Goal: Task Accomplishment & Management: Manage account settings

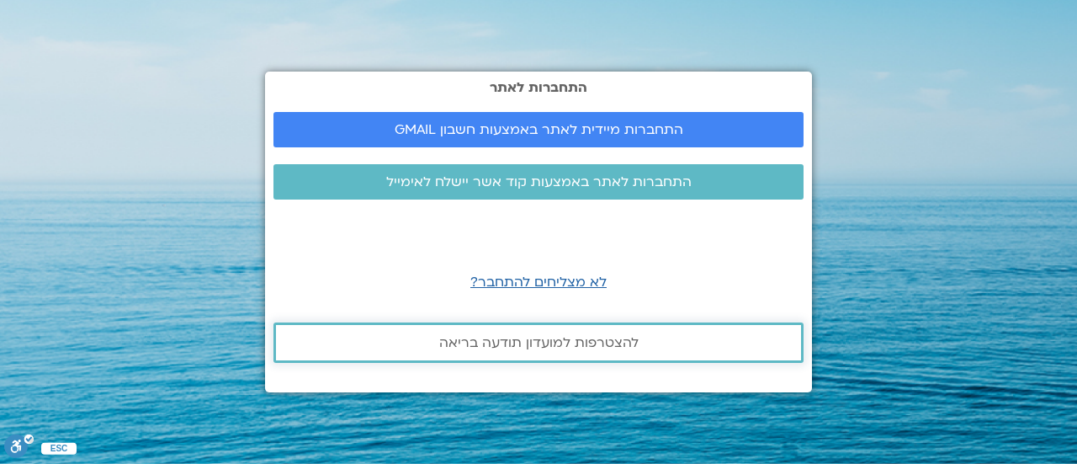
click at [542, 344] on span "להצטרפות למועדון תודעה בריאה" at bounding box center [538, 342] width 199 height 15
click at [567, 177] on span "התחברות לאתר באמצעות קוד אשר יישלח לאימייל" at bounding box center [538, 181] width 305 height 15
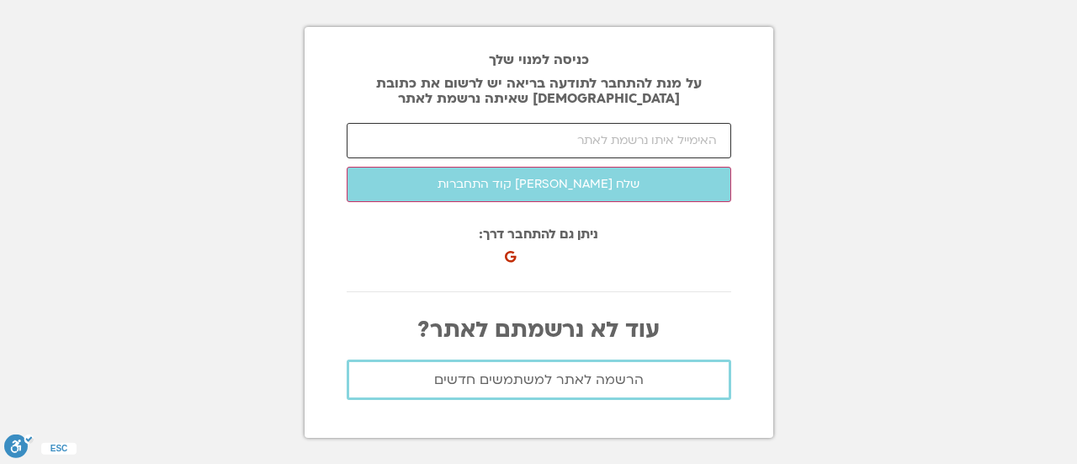
click at [628, 140] on input "email" at bounding box center [539, 140] width 384 height 35
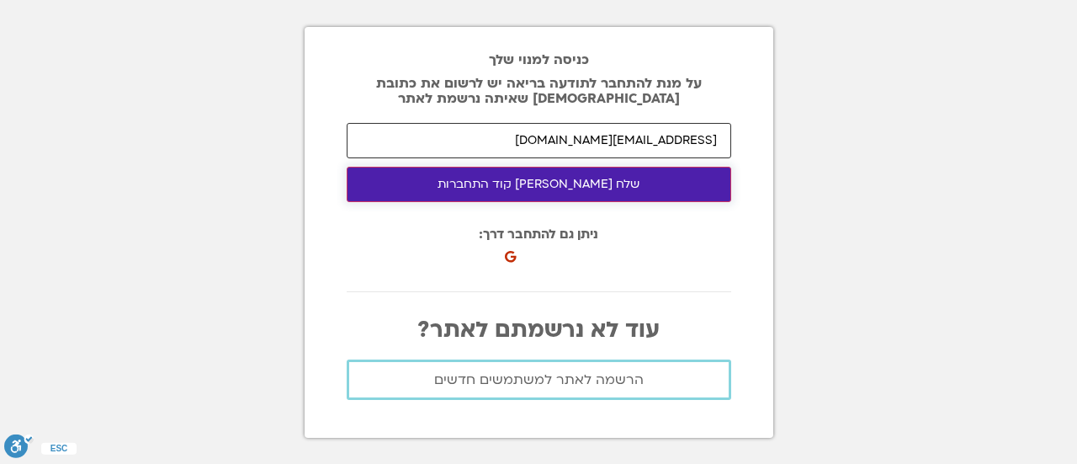
type input "iris.amit@gmail.com"
click at [547, 184] on button "שלח לי קוד התחברות" at bounding box center [539, 184] width 384 height 35
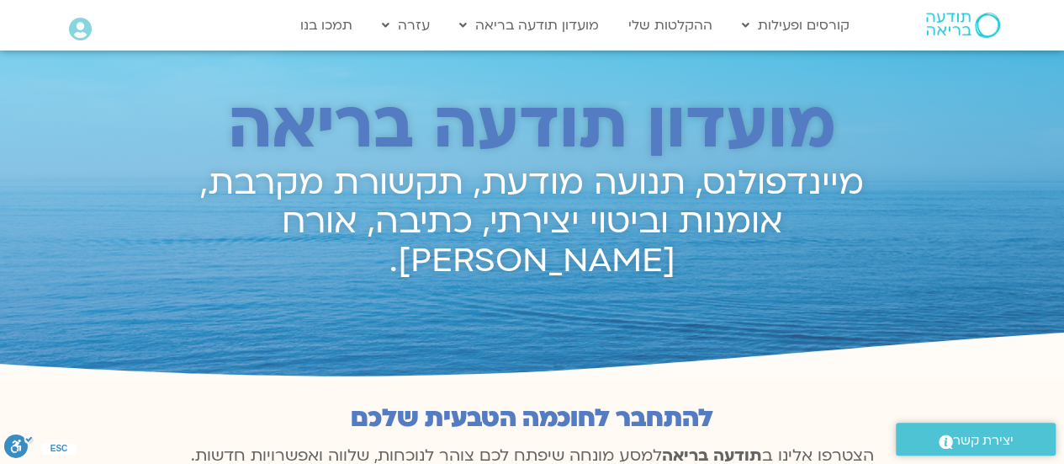
click at [81, 29] on icon at bounding box center [80, 30] width 23 height 24
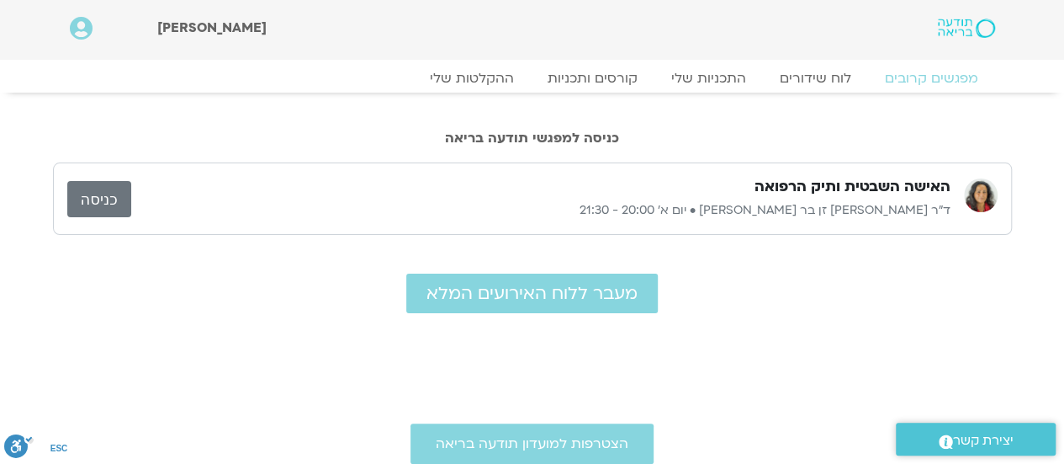
click at [98, 199] on link "כניסה" at bounding box center [99, 199] width 64 height 36
